Goal: Task Accomplishment & Management: Manage account settings

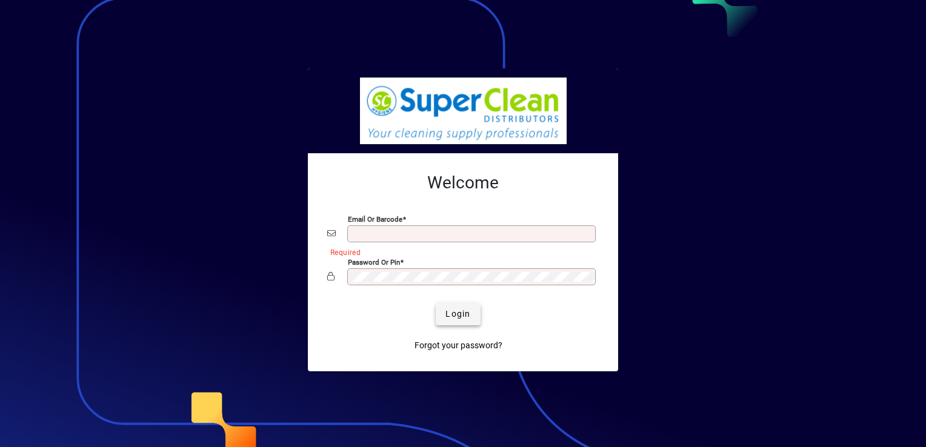
type input "**********"
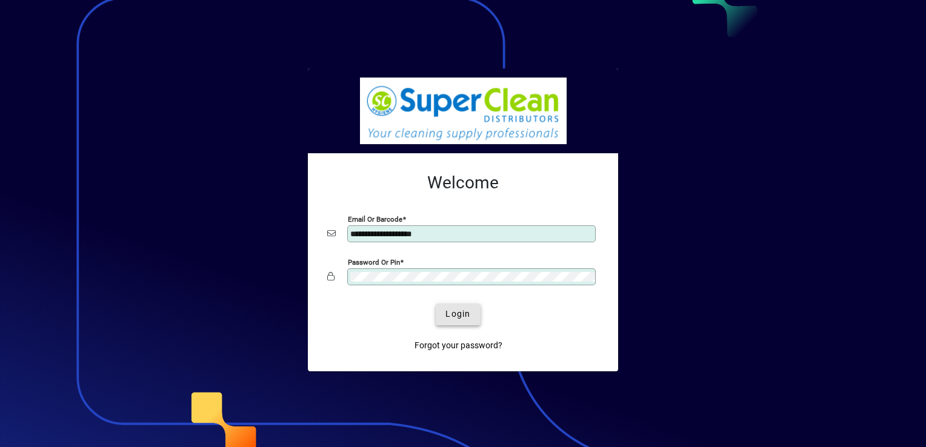
click at [459, 314] on span "Login" at bounding box center [457, 314] width 25 height 13
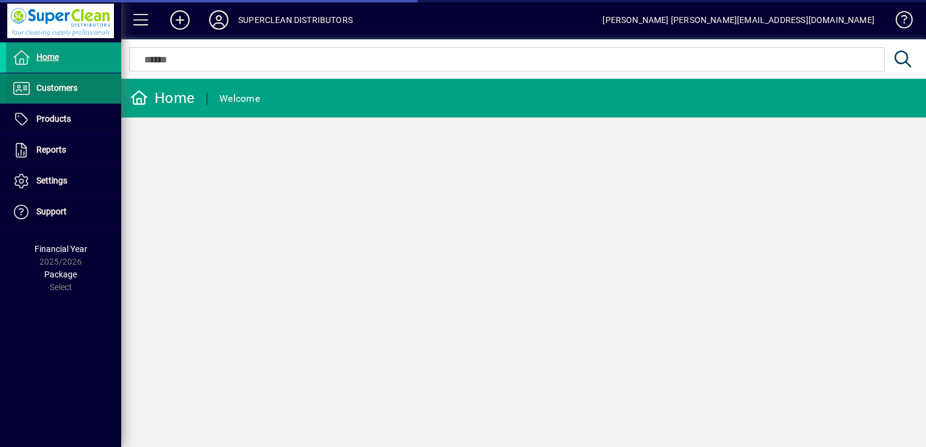
click at [79, 86] on span at bounding box center [63, 88] width 115 height 29
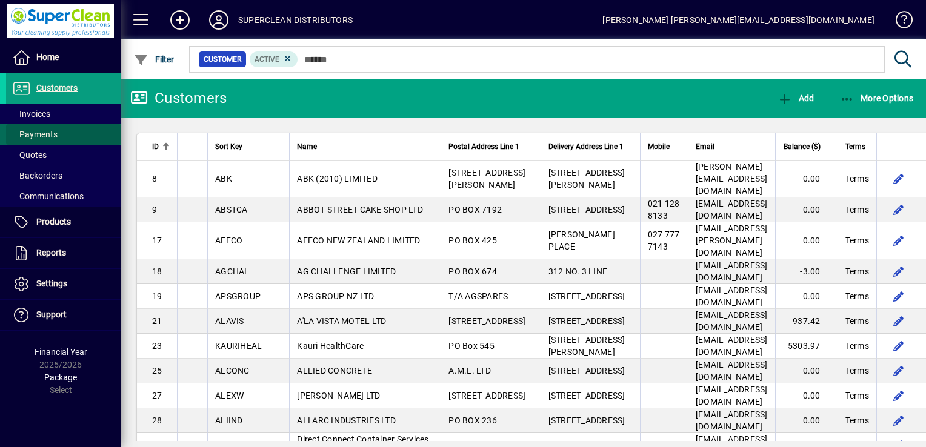
click at [54, 137] on span "Payments" at bounding box center [34, 135] width 45 height 10
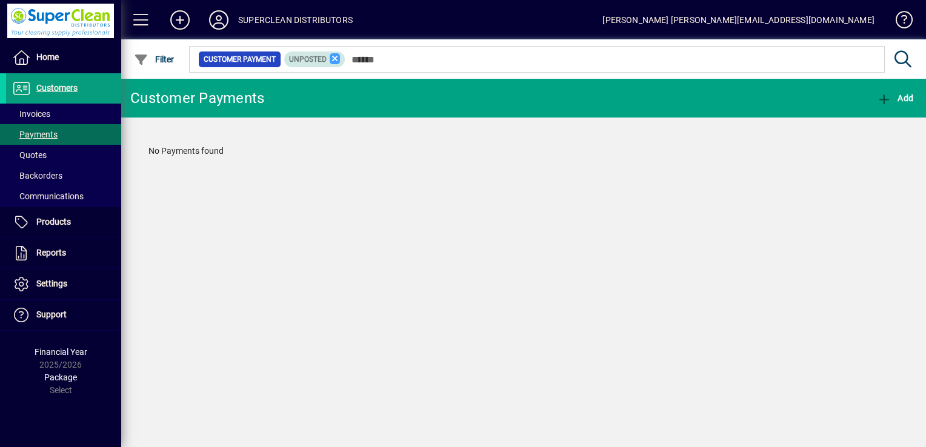
click at [334, 58] on icon at bounding box center [335, 58] width 11 height 11
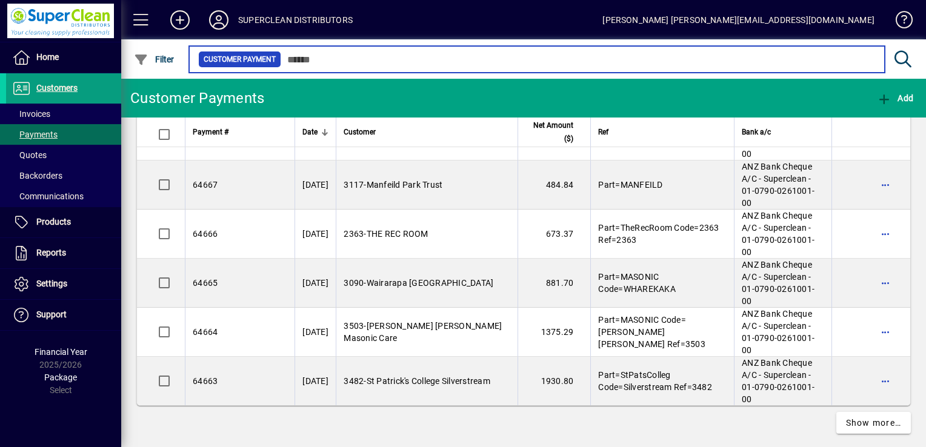
scroll to position [4495, 0]
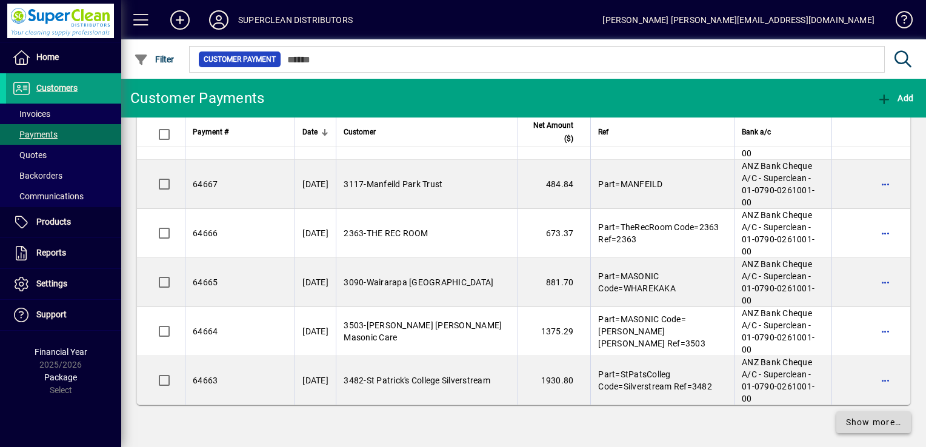
click at [862, 416] on span "Show more…" at bounding box center [874, 422] width 56 height 13
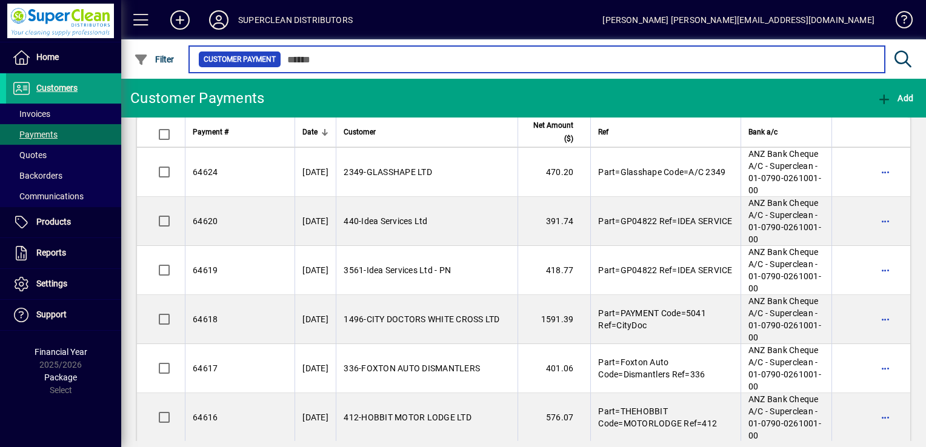
scroll to position [6615, 0]
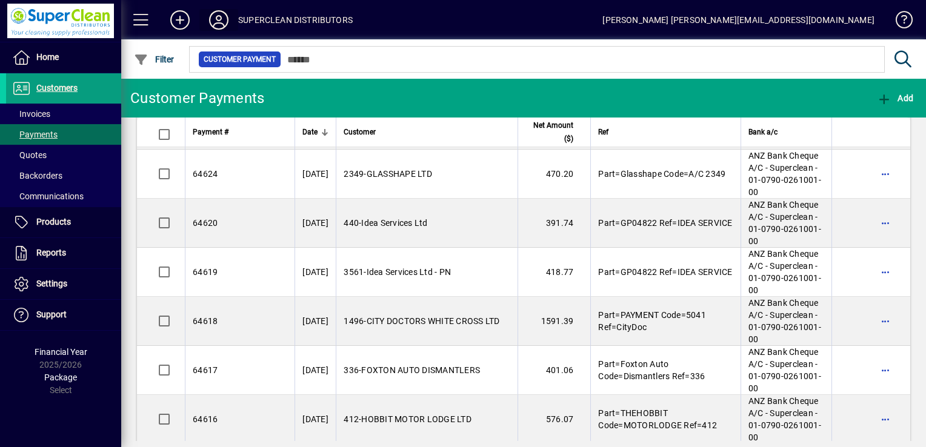
click at [219, 15] on icon at bounding box center [219, 19] width 24 height 19
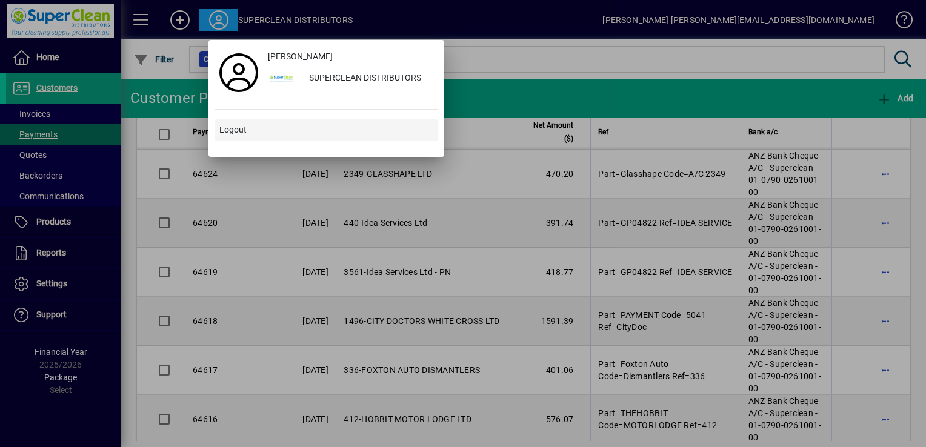
click at [249, 133] on span at bounding box center [326, 130] width 224 height 29
